Goal: Find specific page/section: Find specific page/section

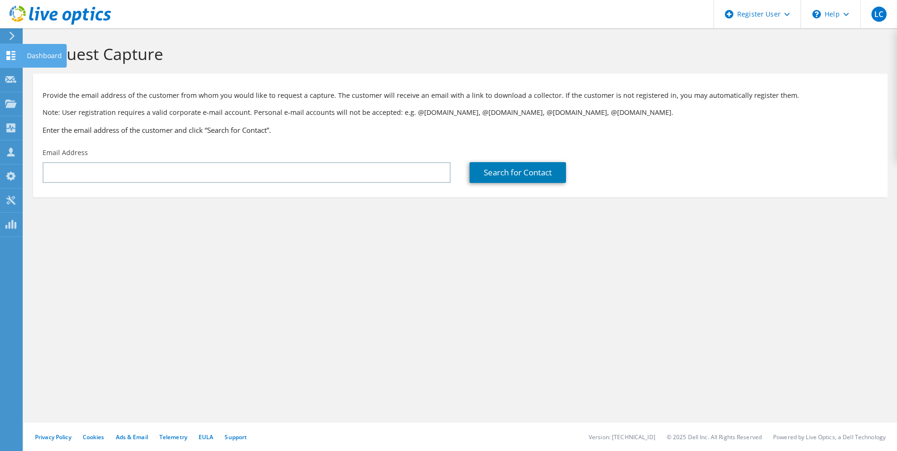
click at [9, 58] on use at bounding box center [11, 55] width 9 height 9
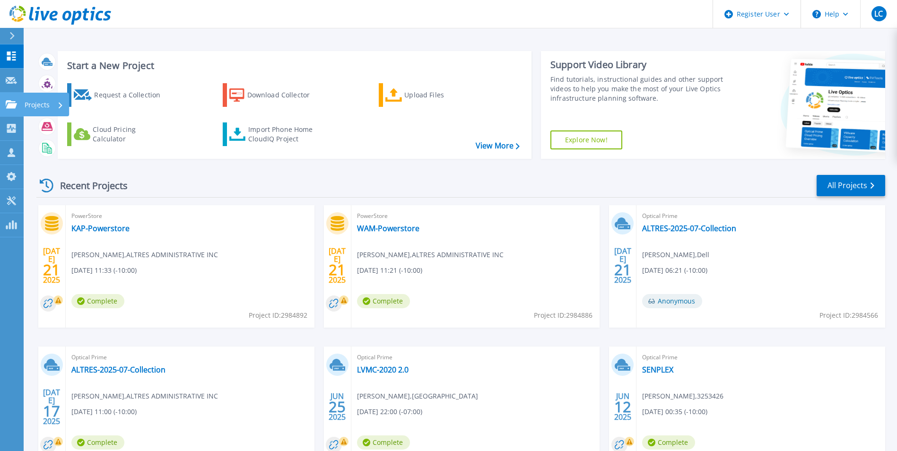
click at [15, 105] on icon at bounding box center [11, 104] width 11 height 8
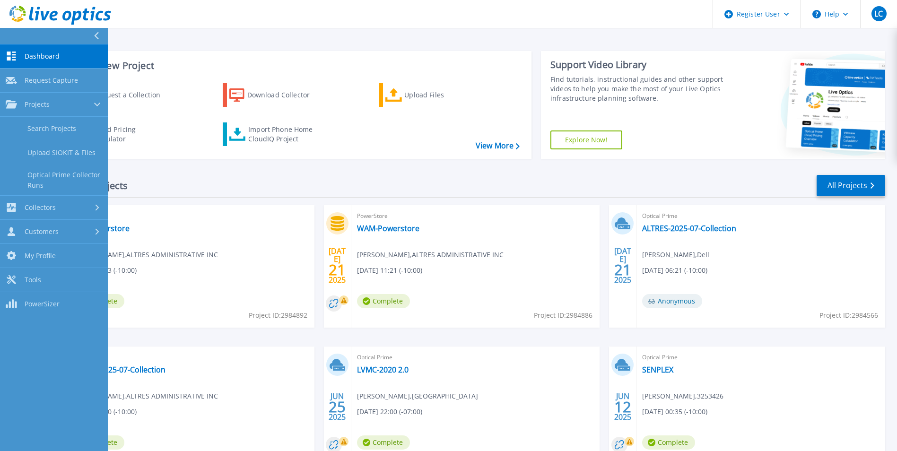
click at [8, 54] on icon at bounding box center [11, 56] width 9 height 9
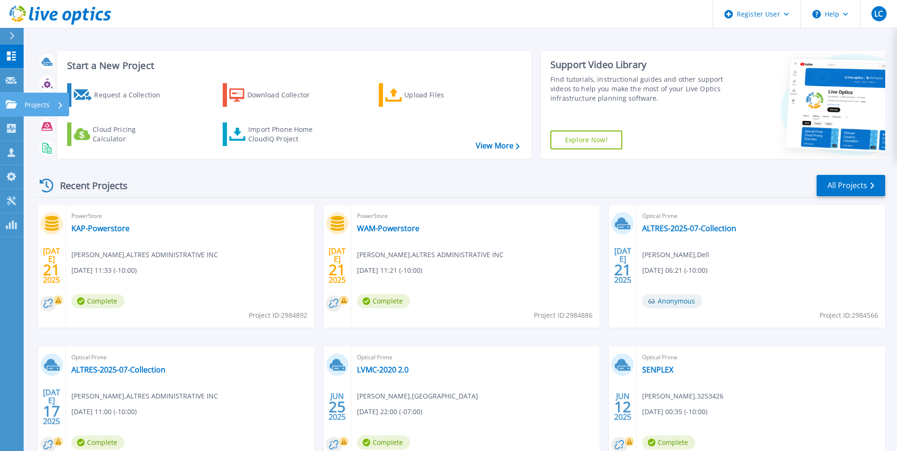
click at [8, 105] on icon at bounding box center [11, 104] width 11 height 8
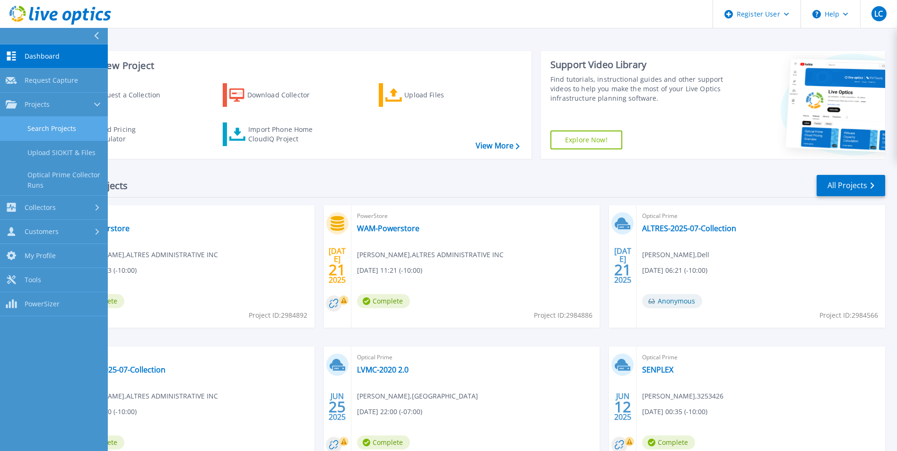
click at [42, 131] on link "Search Projects" at bounding box center [54, 129] width 108 height 24
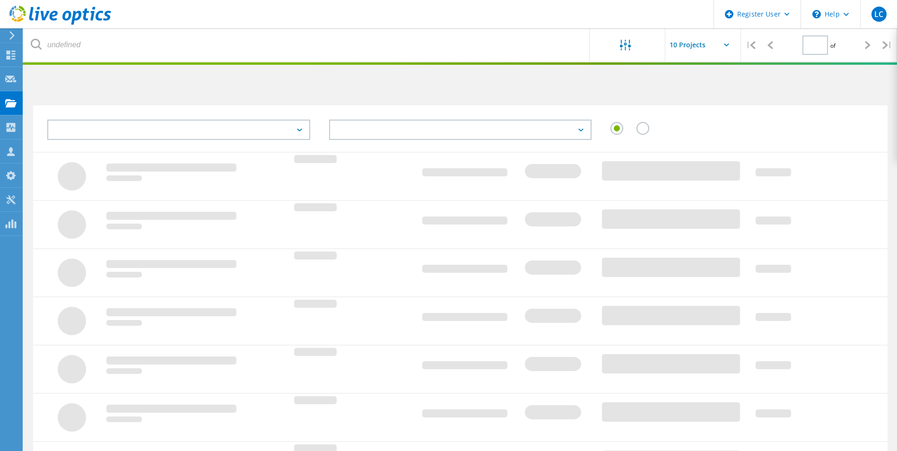
type input "1"
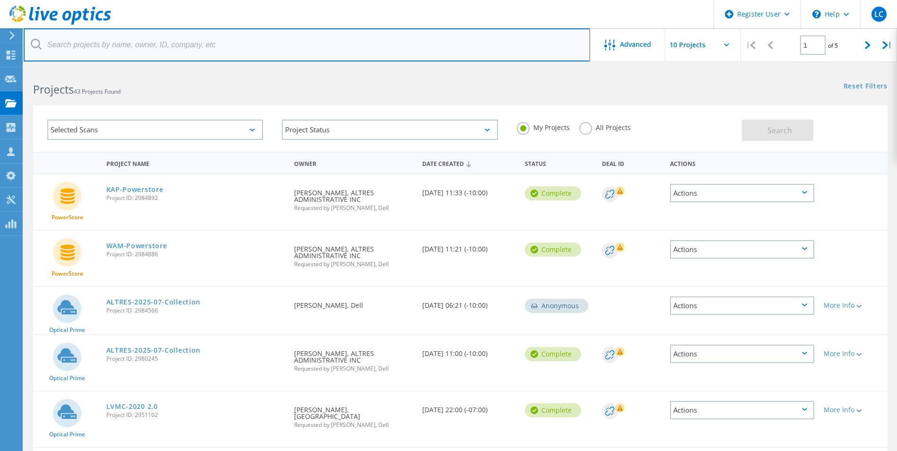
paste input "Tommy White <tommy@wtcitservices.com>"
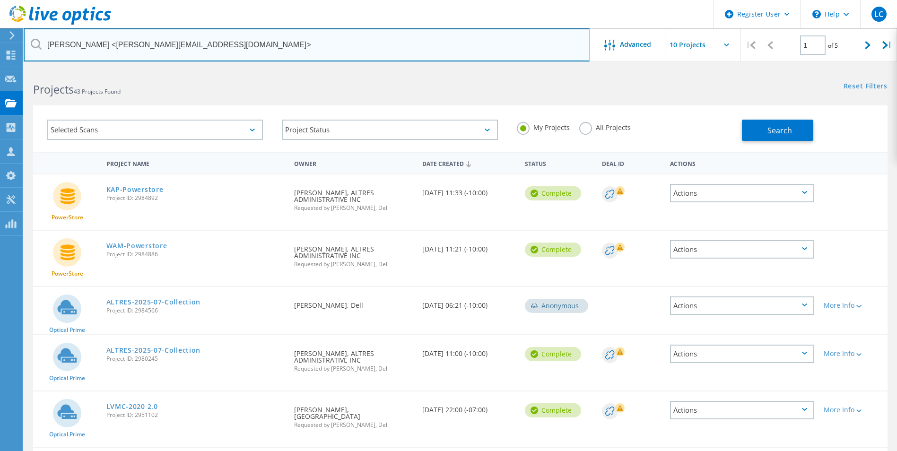
click at [99, 43] on input "Tommy White <tommy@wtcitservices.com>" at bounding box center [307, 44] width 567 height 33
drag, startPoint x: 99, startPoint y: 43, endPoint x: 45, endPoint y: 43, distance: 53.4
click at [45, 43] on input "Tommy White <tommy@wtcitservices.com>" at bounding box center [307, 44] width 567 height 33
click at [151, 43] on input "tommy@wtcitservices.com>" at bounding box center [307, 44] width 567 height 33
type input "tommy@wtcitservices.com"
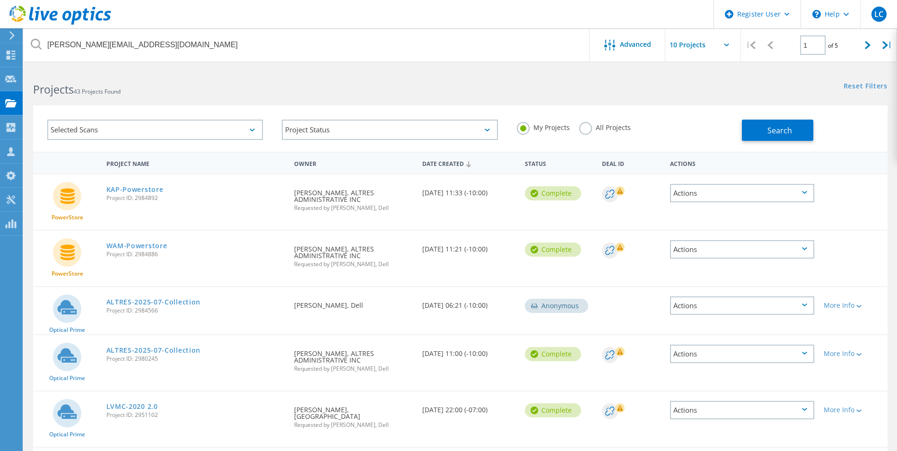
click at [581, 128] on label "All Projects" at bounding box center [605, 126] width 52 height 9
click at [0, 0] on input "All Projects" at bounding box center [0, 0] width 0 height 0
click at [770, 130] on span "Search" at bounding box center [779, 130] width 25 height 10
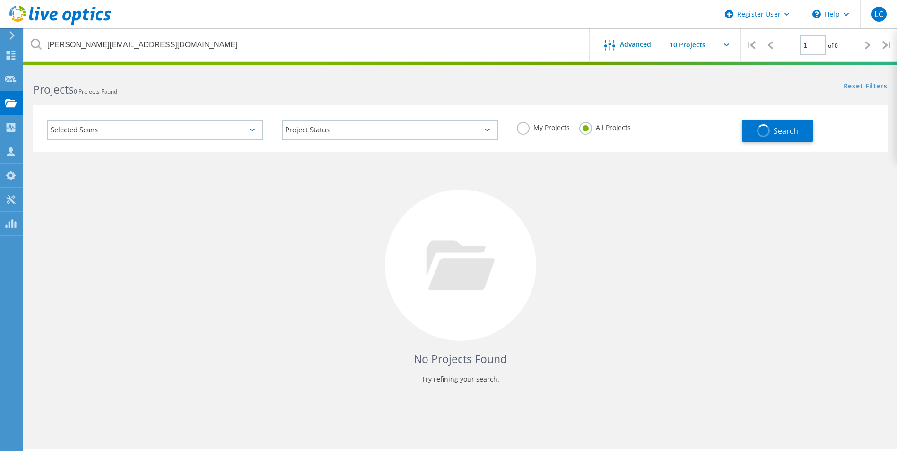
click at [235, 134] on div "Selected Scans" at bounding box center [155, 130] width 216 height 20
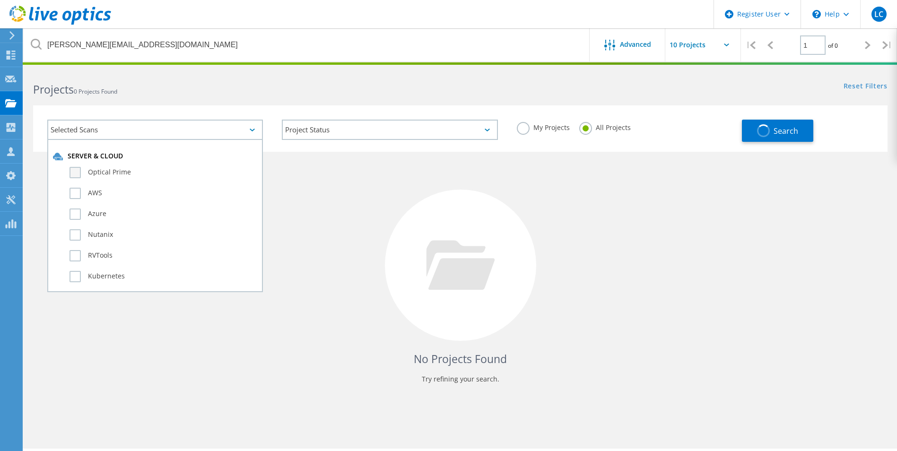
click at [116, 172] on label "Optical Prime" at bounding box center [164, 172] width 188 height 11
click at [0, 0] on input "Optical Prime" at bounding box center [0, 0] width 0 height 0
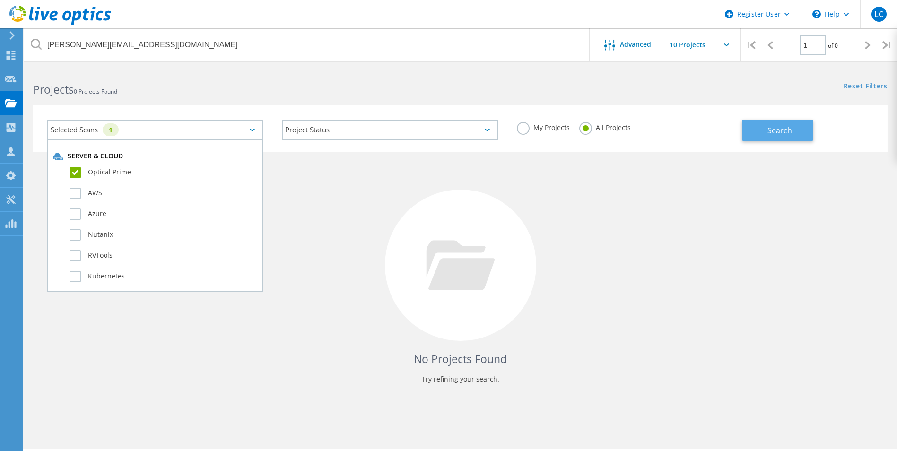
click at [769, 131] on span "Search" at bounding box center [779, 130] width 25 height 10
